Goal: Task Accomplishment & Management: Manage account settings

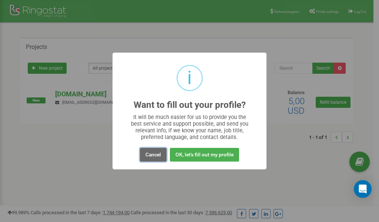
click at [155, 157] on button "Cancel" at bounding box center [153, 155] width 27 height 14
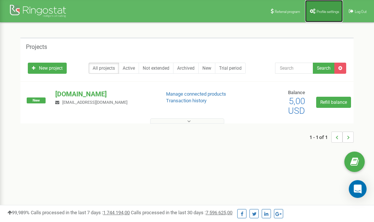
click at [328, 10] on span "Profile settings" at bounding box center [327, 12] width 23 height 4
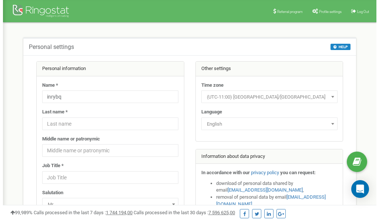
scroll to position [37, 0]
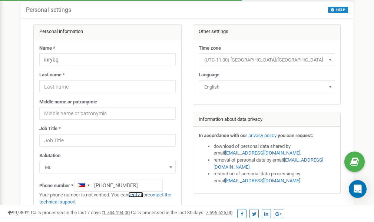
click at [140, 194] on link "verify it" at bounding box center [135, 195] width 15 height 6
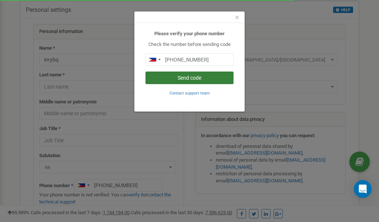
click at [171, 76] on button "Send code" at bounding box center [190, 78] width 88 height 13
